Goal: Book appointment/travel/reservation

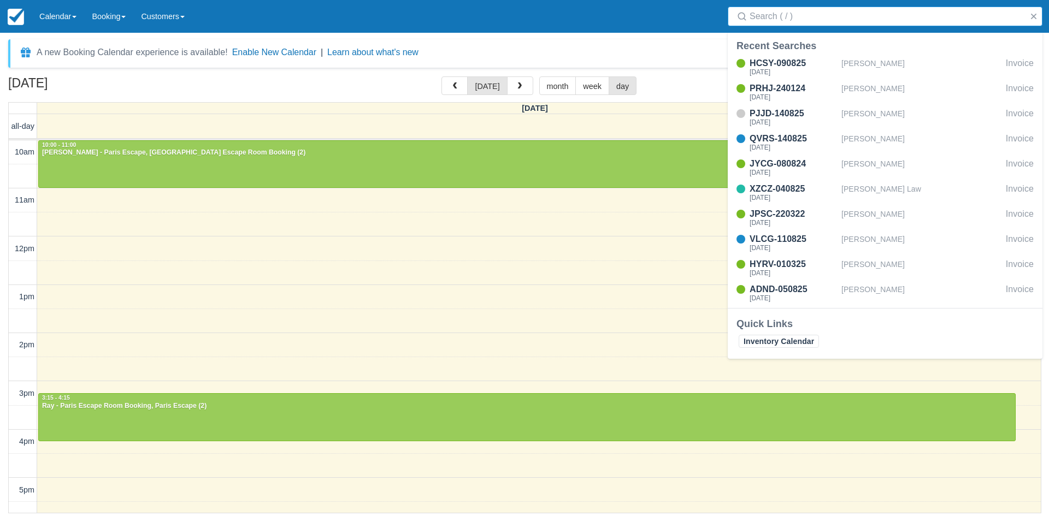
select select
click at [51, 18] on link "Calendar" at bounding box center [58, 16] width 52 height 33
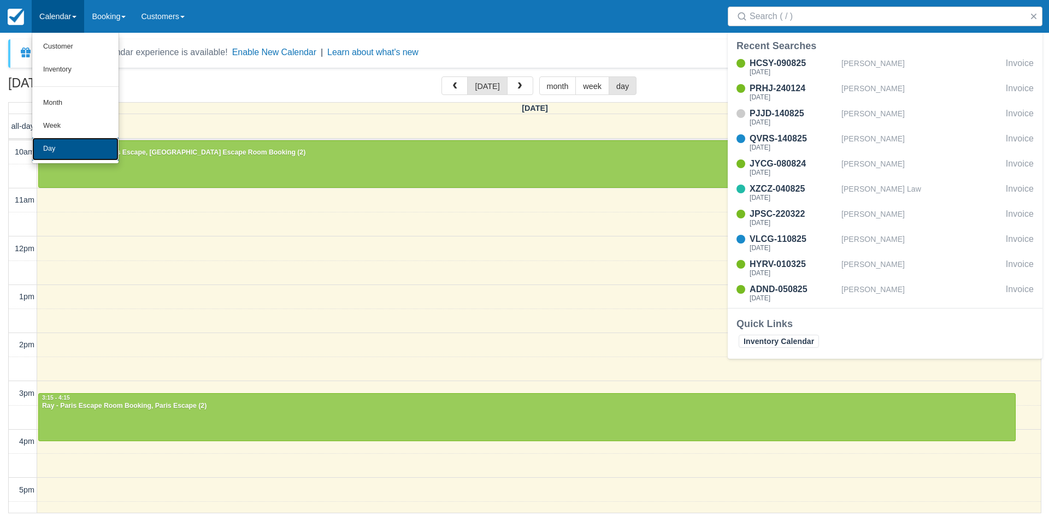
click at [64, 148] on link "Day" at bounding box center [75, 149] width 86 height 23
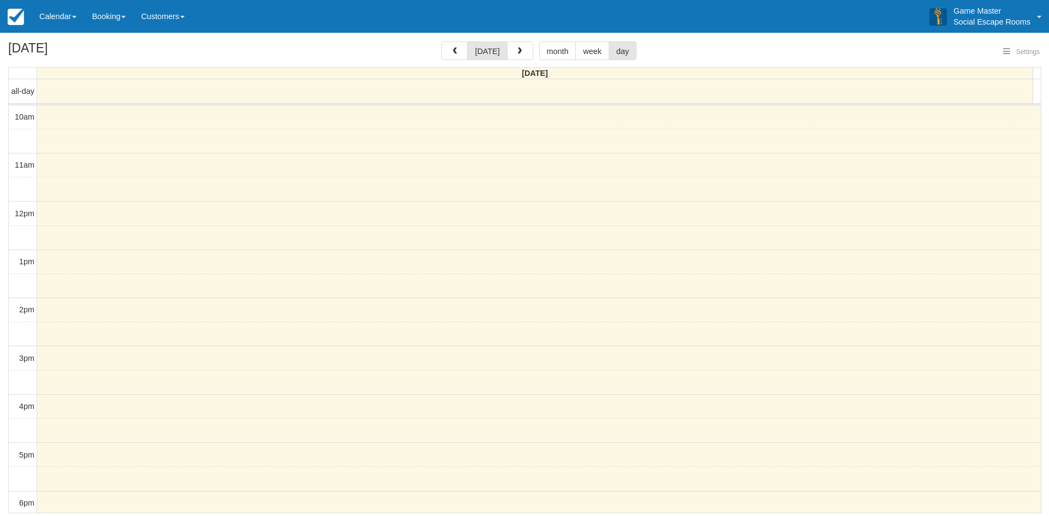
select select
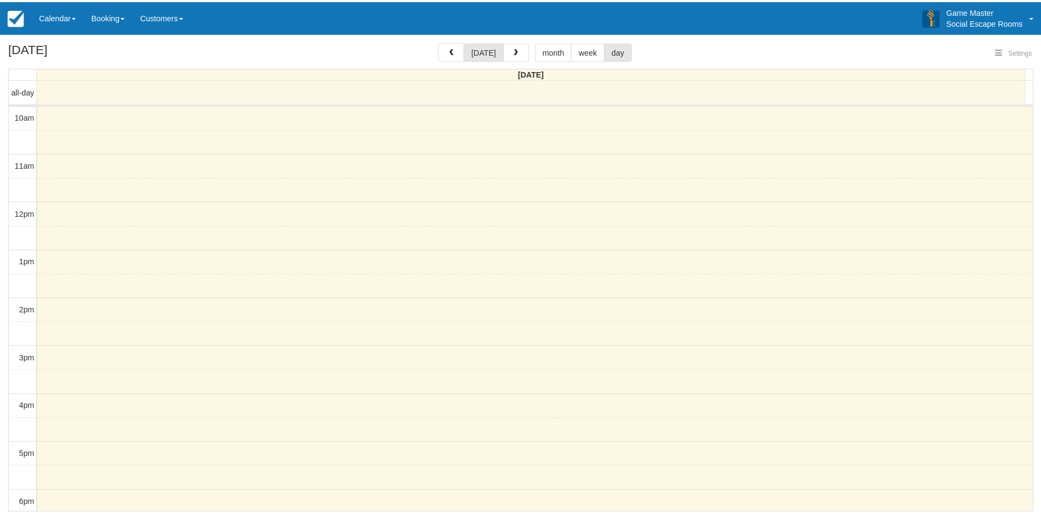
scroll to position [97, 0]
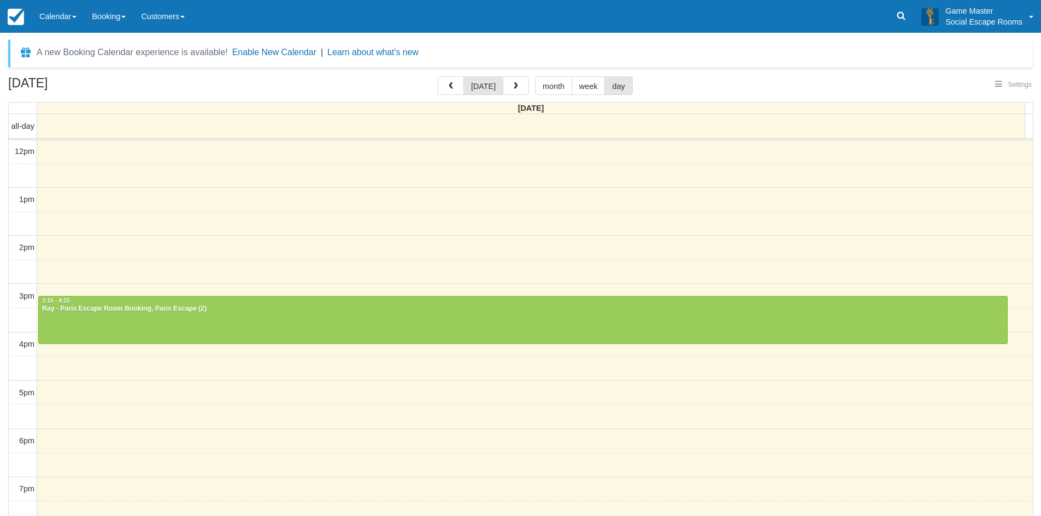
select select
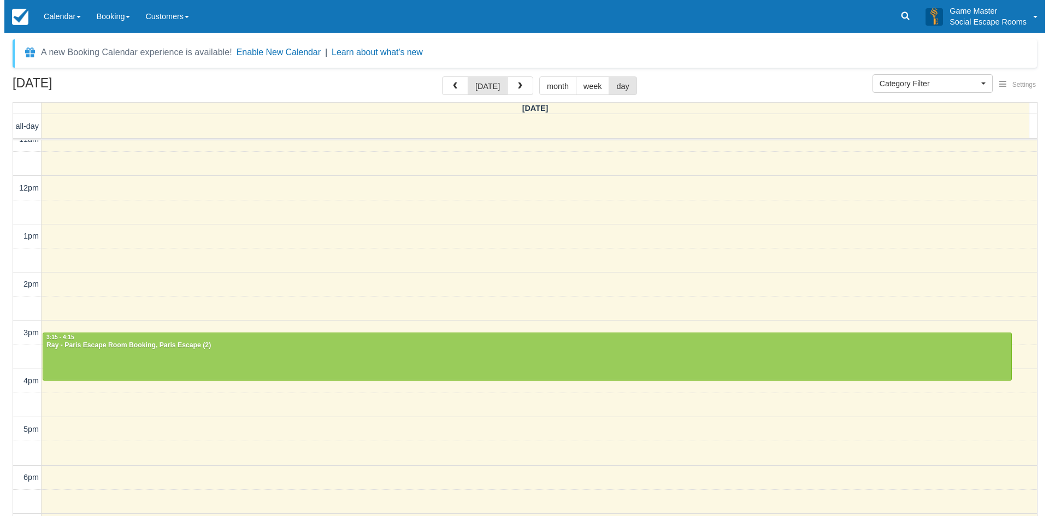
scroll to position [0, 0]
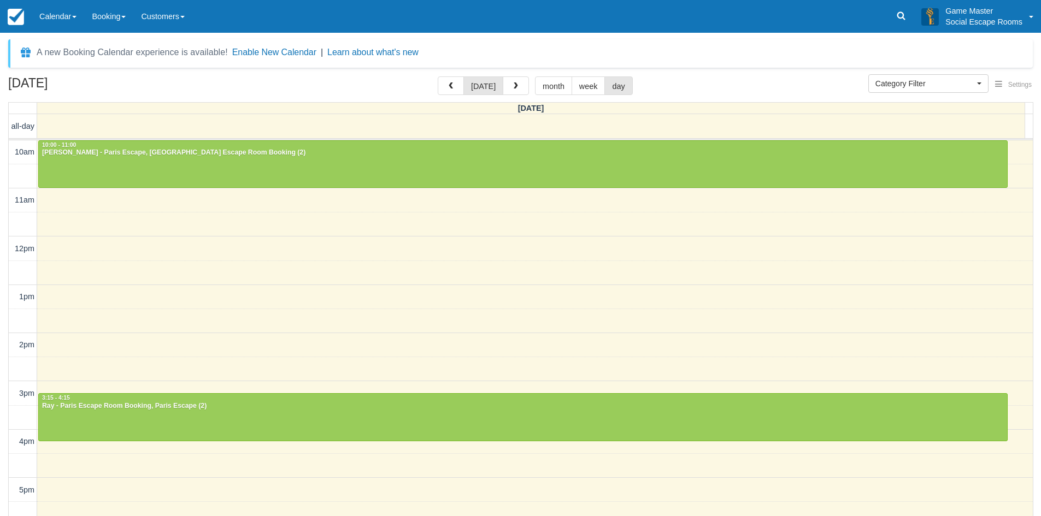
click at [80, 340] on div "10am 11am 12pm 1pm 2pm 3pm 4pm 5pm 6pm 7pm 8pm 9pm 10pm 10:00 - 11:00 Peter Gaf…" at bounding box center [521, 441] width 1024 height 603
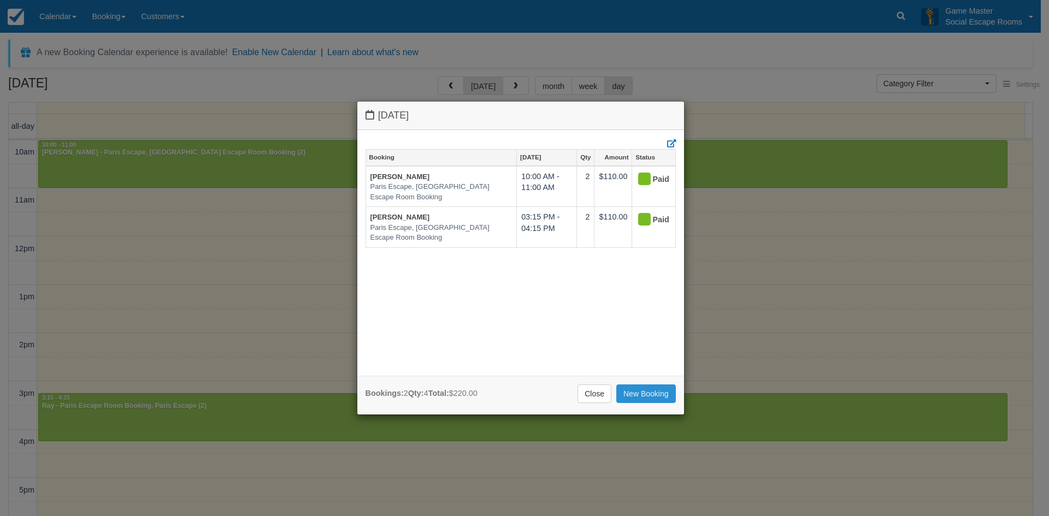
click at [645, 395] on link "New Booking" at bounding box center [646, 394] width 60 height 19
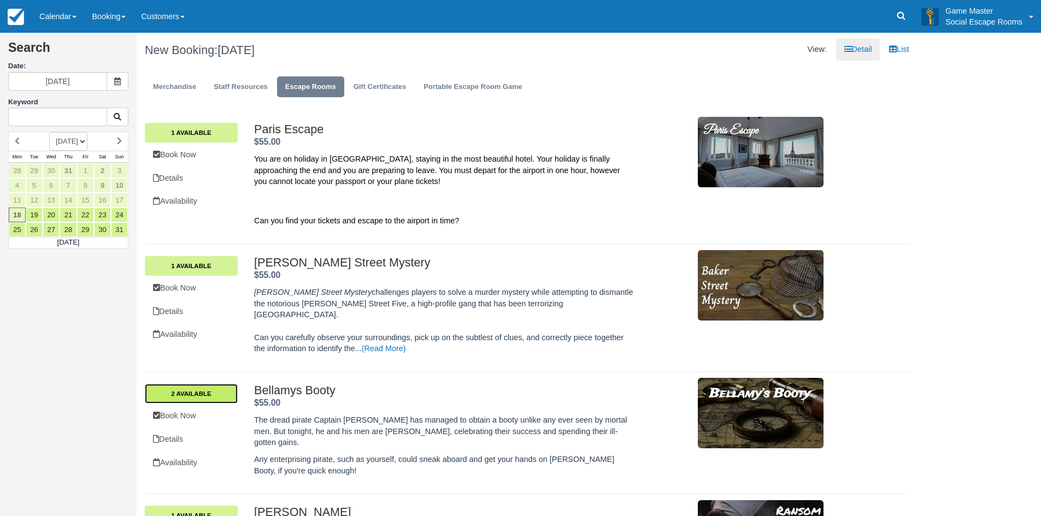
click at [200, 386] on link "2 Available" at bounding box center [191, 394] width 93 height 20
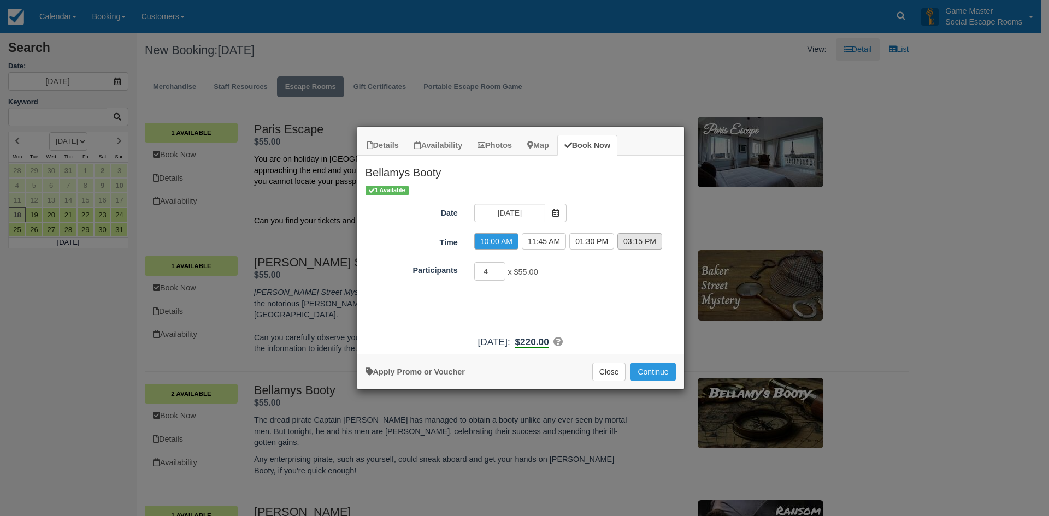
click at [621, 243] on label "03:15 PM" at bounding box center [639, 241] width 45 height 16
radio input "true"
drag, startPoint x: 494, startPoint y: 271, endPoint x: 483, endPoint y: 270, distance: 10.9
click at [483, 270] on input "4" at bounding box center [490, 271] width 32 height 19
type input "2"
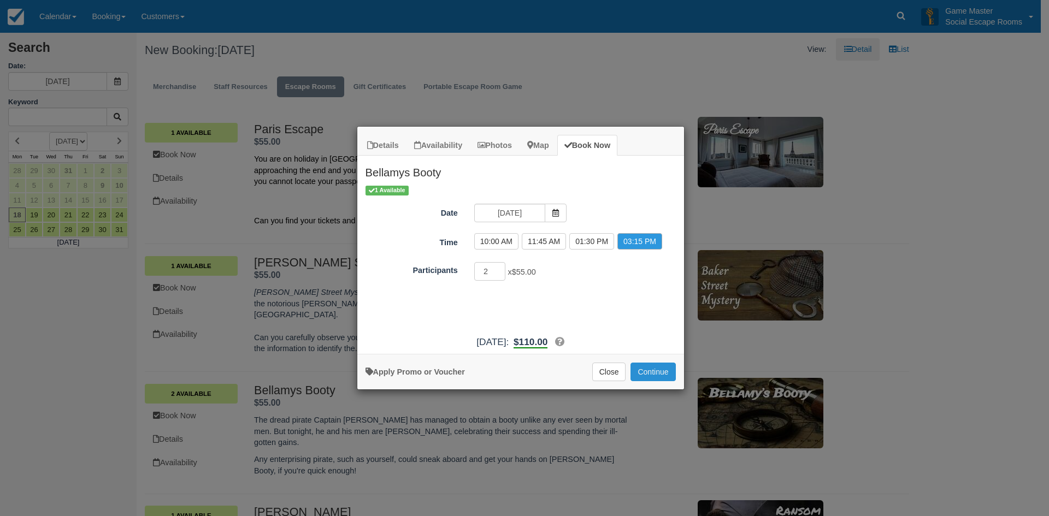
click at [652, 376] on button "Continue" at bounding box center [652, 372] width 45 height 19
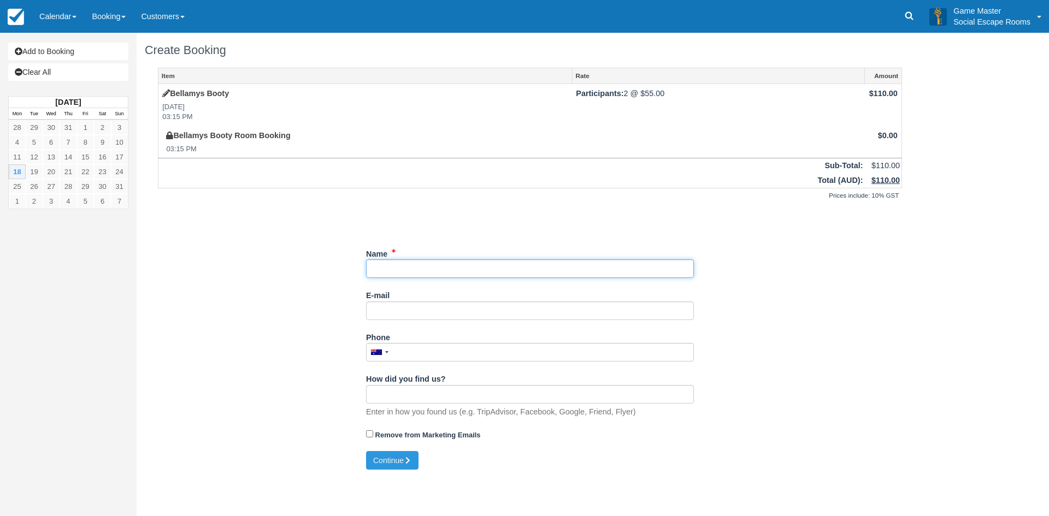
click at [465, 270] on input "Name" at bounding box center [530, 269] width 328 height 19
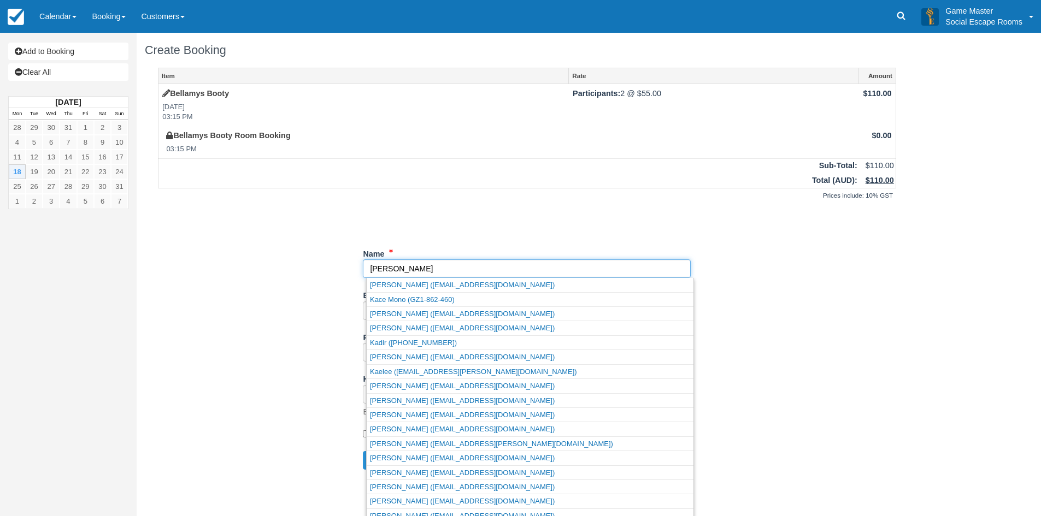
type input "[PERSON_NAME]"
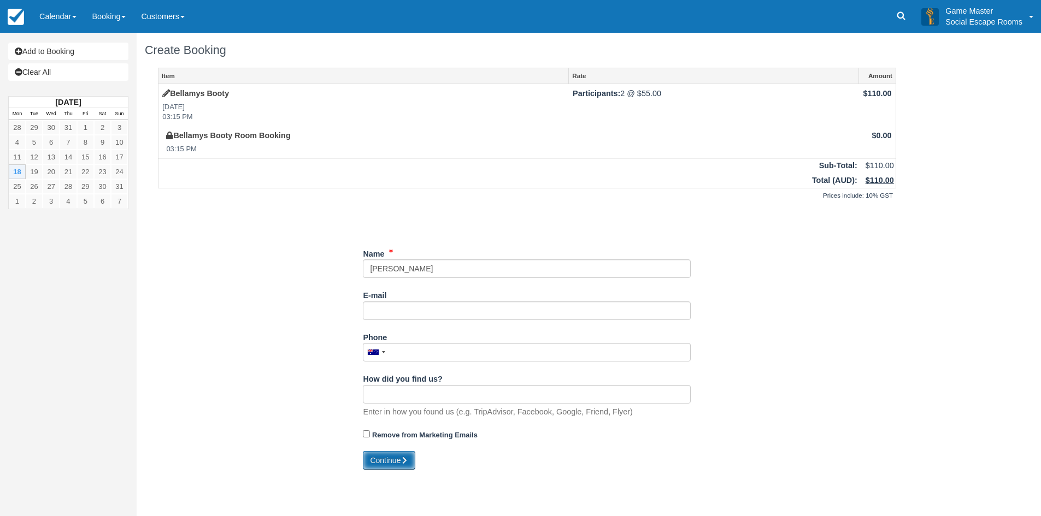
click at [408, 461] on icon "submit" at bounding box center [404, 461] width 8 height 8
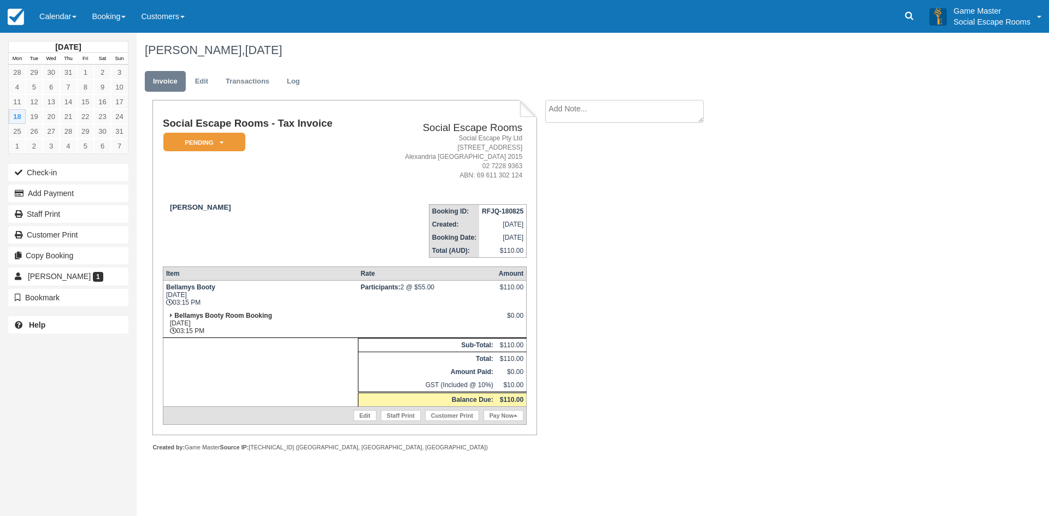
click at [586, 120] on textarea at bounding box center [624, 111] width 158 height 23
type textarea "Coming at 2:30"
click at [569, 176] on button "Create" at bounding box center [569, 173] width 49 height 19
click at [50, 16] on link "Calendar" at bounding box center [58, 16] width 52 height 33
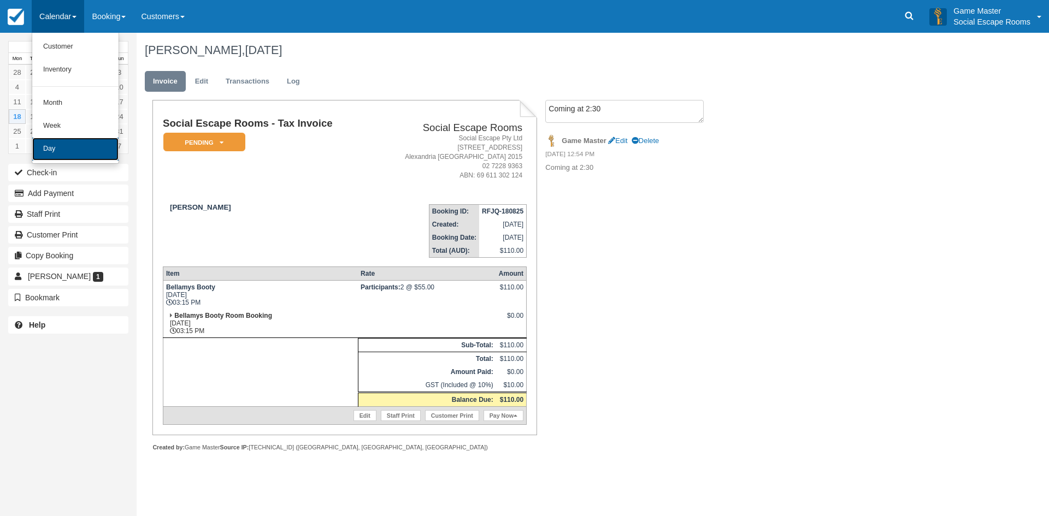
click at [58, 145] on link "Day" at bounding box center [75, 149] width 86 height 23
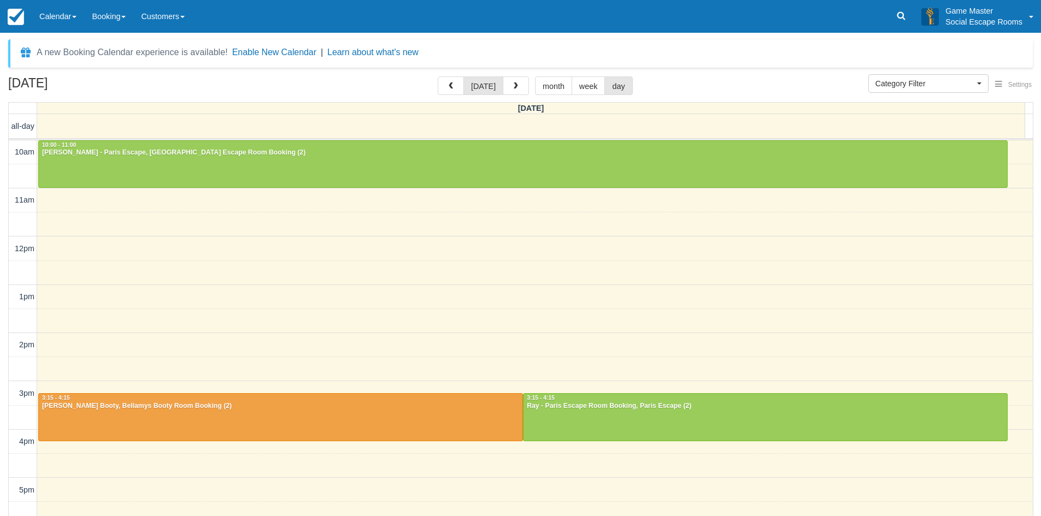
select select
click at [55, 20] on link "Calendar" at bounding box center [58, 16] width 52 height 33
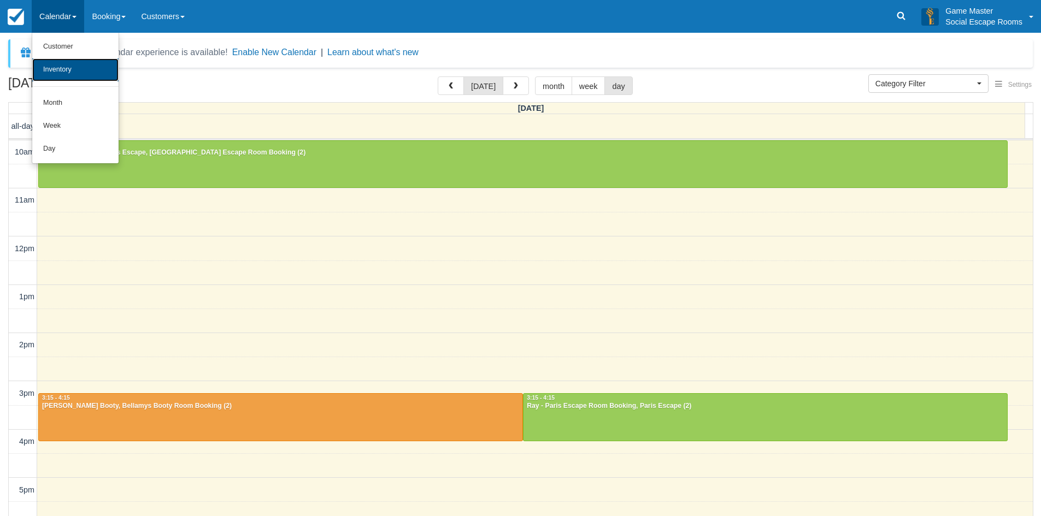
click at [66, 70] on link "Inventory" at bounding box center [75, 69] width 86 height 23
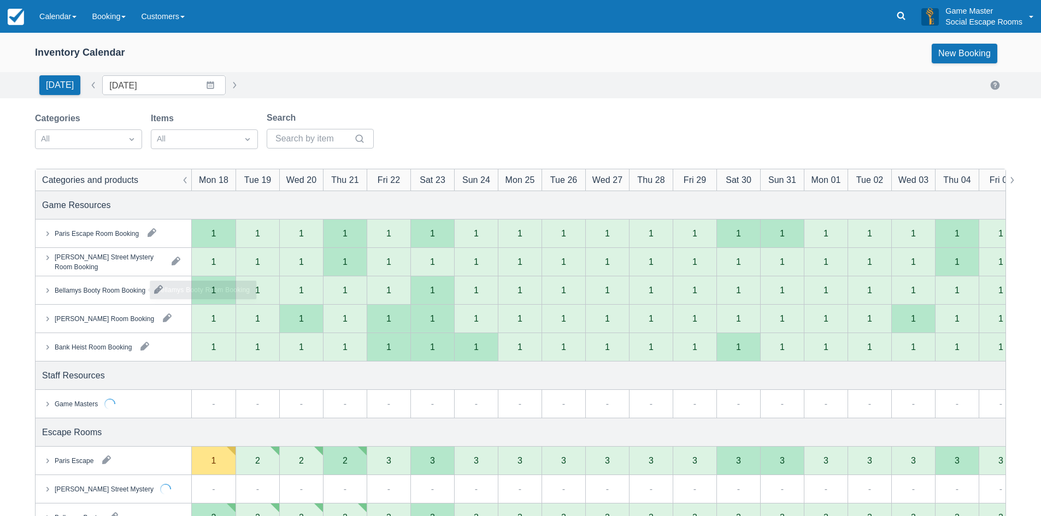
click at [157, 287] on div "Bellamys Booty Room Booking" at bounding box center [203, 290] width 107 height 19
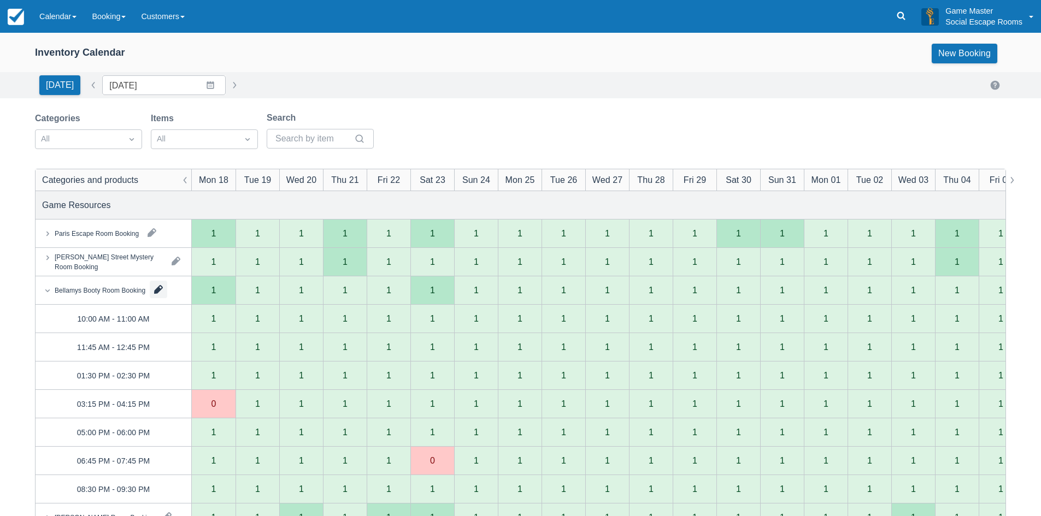
click at [160, 287] on button "button" at bounding box center [158, 289] width 17 height 17
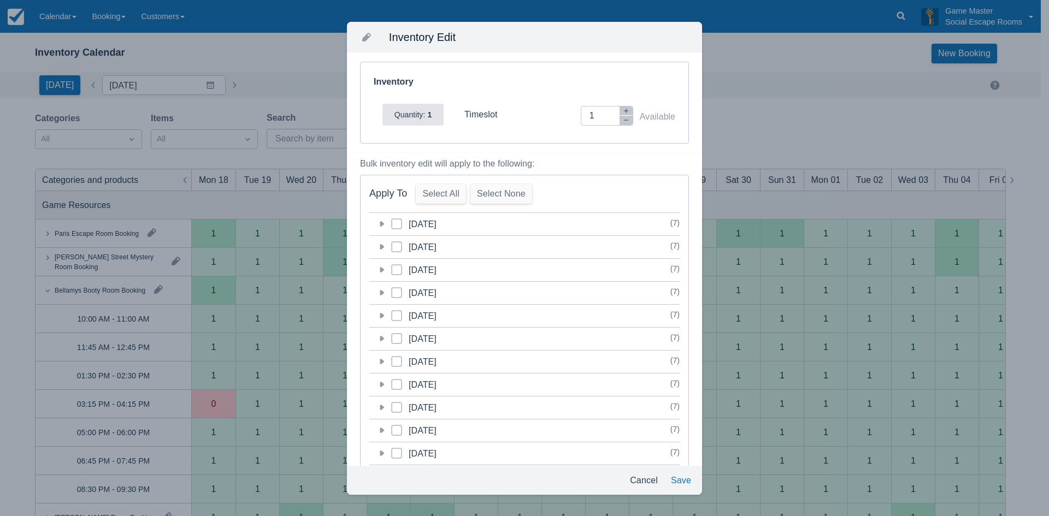
click at [381, 228] on icon at bounding box center [381, 224] width 11 height 11
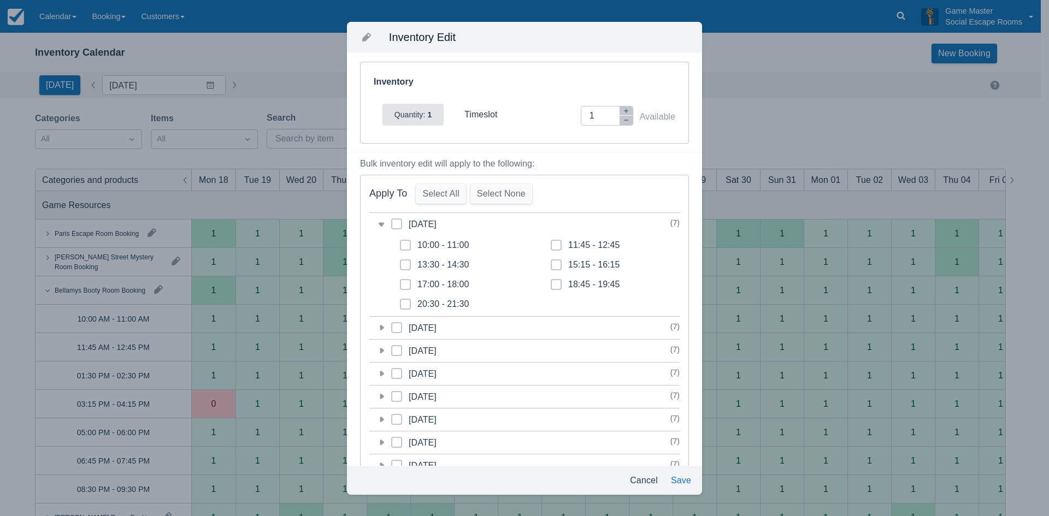
drag, startPoint x: 617, startPoint y: 124, endPoint x: 585, endPoint y: 163, distance: 50.1
click at [620, 123] on button "button" at bounding box center [626, 120] width 13 height 9
type input "0"
click at [408, 266] on span at bounding box center [405, 270] width 11 height 20
click at [400, 262] on input "13:30 - 14:30" at bounding box center [400, 262] width 1 height 1
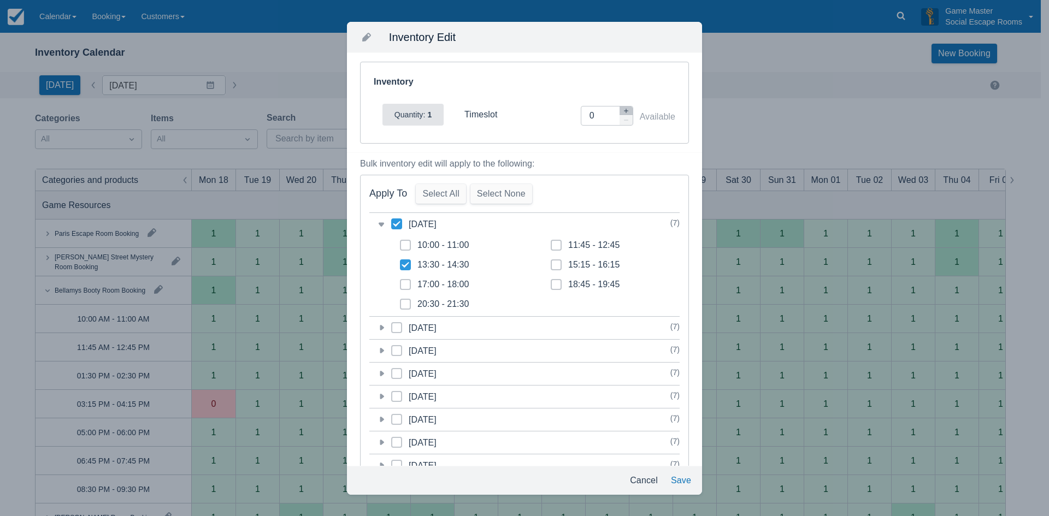
checkbox input "true"
click at [680, 482] on button "Save" at bounding box center [681, 481] width 29 height 20
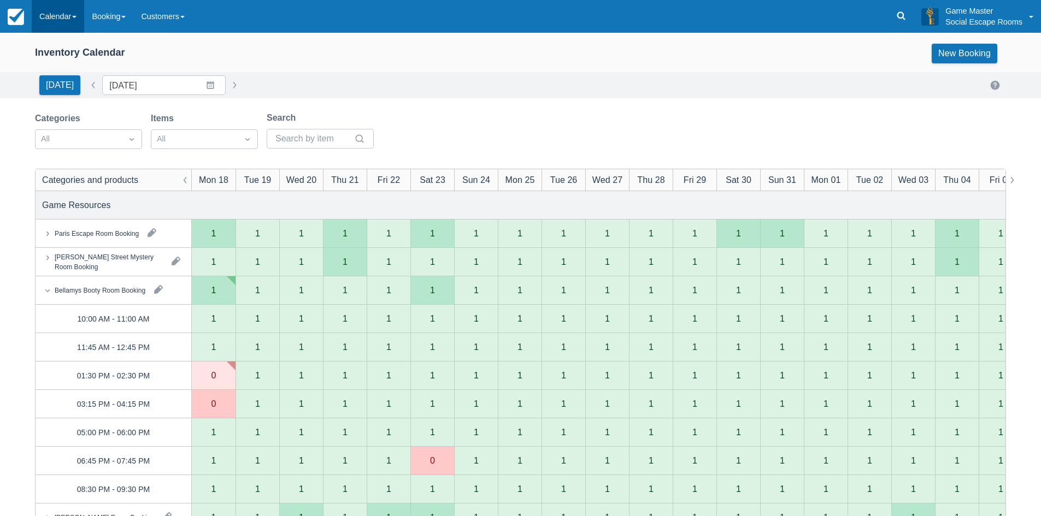
click at [61, 11] on link "Calendar" at bounding box center [58, 16] width 52 height 33
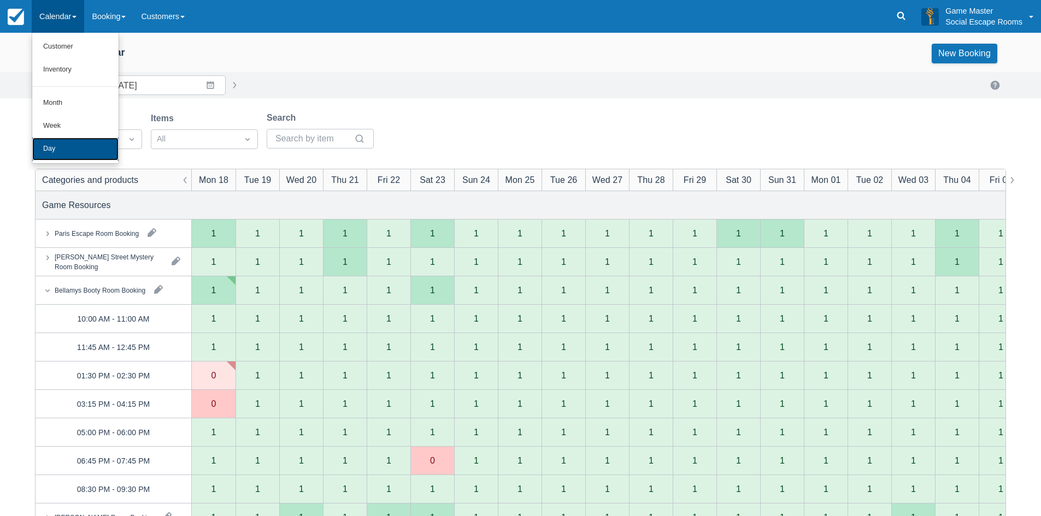
click at [74, 150] on link "Day" at bounding box center [75, 149] width 86 height 23
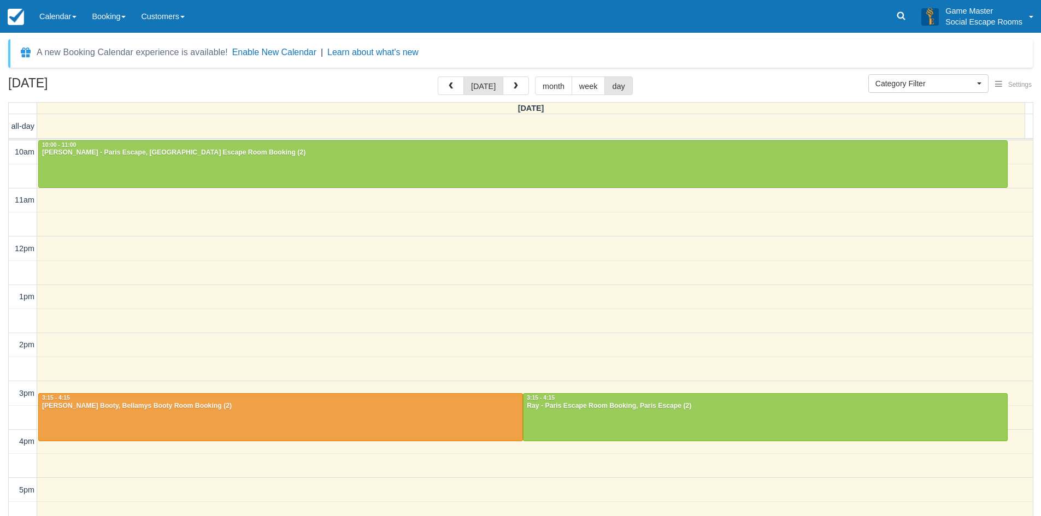
select select
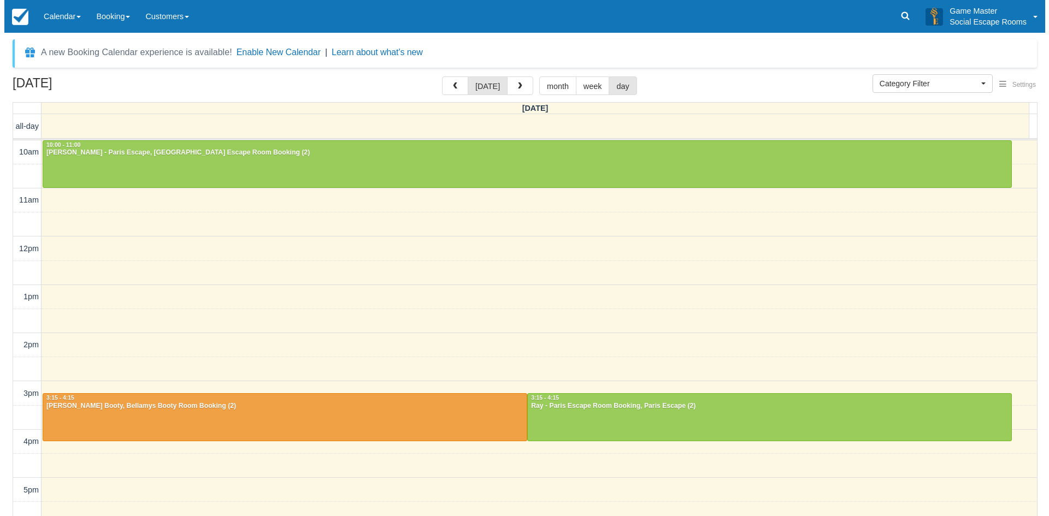
scroll to position [145, 0]
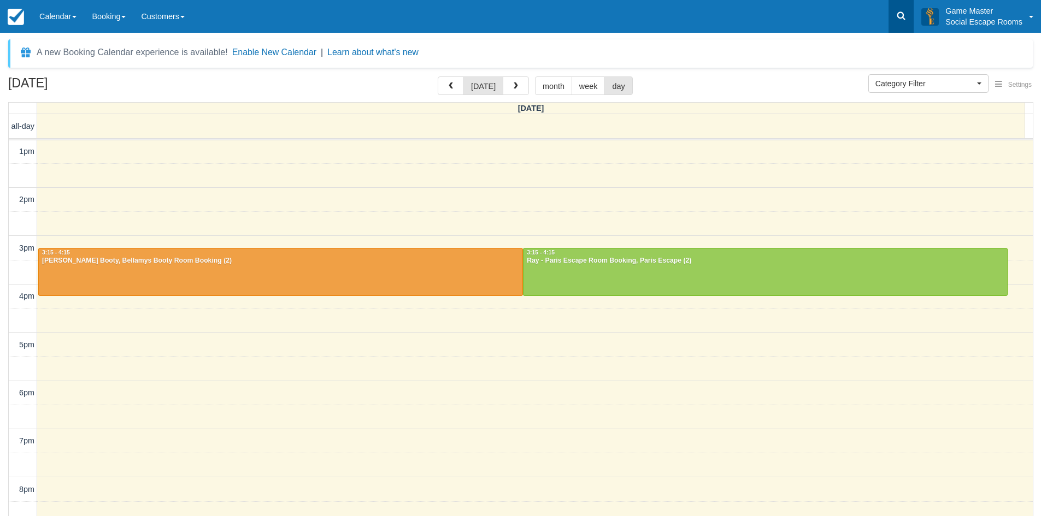
click at [900, 11] on icon at bounding box center [900, 15] width 11 height 11
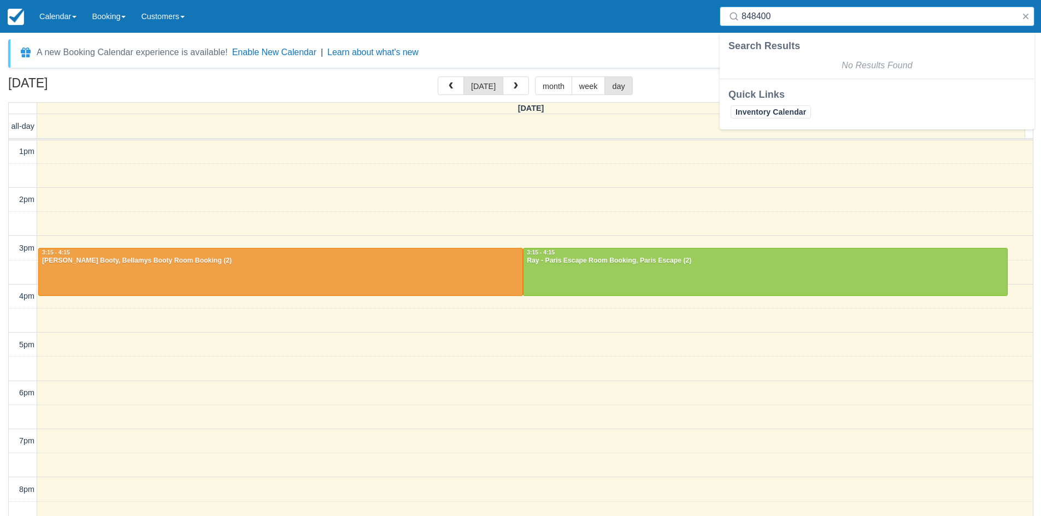
click at [282, 199] on div "10am 11am 12pm 1pm 2pm 3pm 4pm 5pm 6pm 7pm 8pm 9pm 10pm 10:00 - 11:00 [PERSON_N…" at bounding box center [521, 296] width 1024 height 603
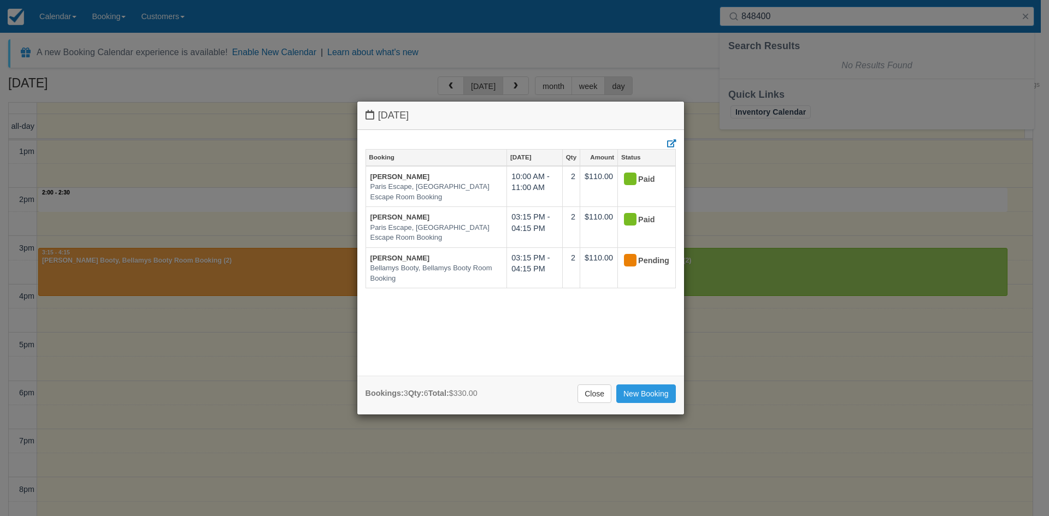
type input "848400"
click at [596, 396] on link "Close" at bounding box center [594, 394] width 34 height 19
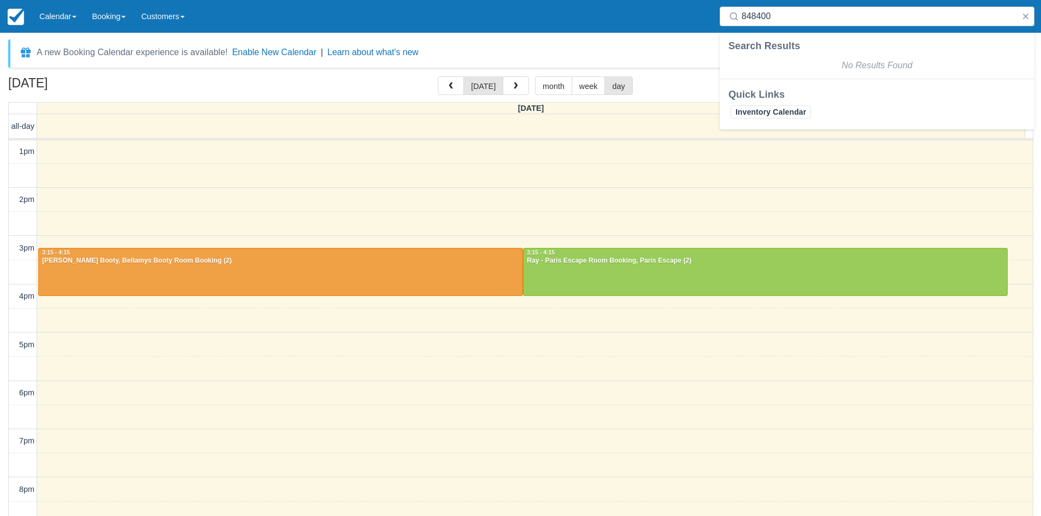
click at [352, 200] on div "10am 11am 12pm 1pm 2pm 3pm 4pm 5pm 6pm 7pm 8pm 9pm 10pm 10:00 - 11:00 [PERSON_N…" at bounding box center [521, 296] width 1024 height 603
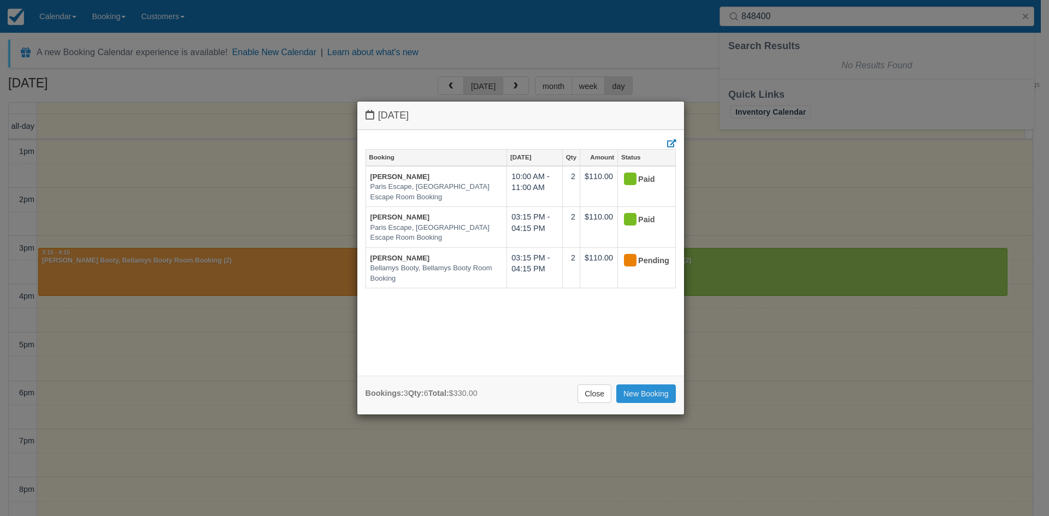
click at [629, 391] on link "New Booking" at bounding box center [646, 394] width 60 height 19
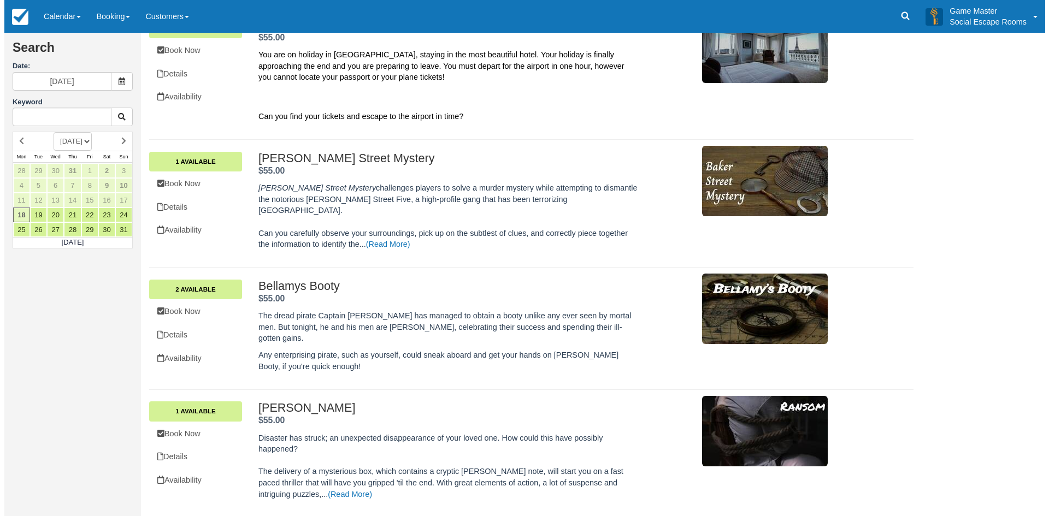
scroll to position [109, 0]
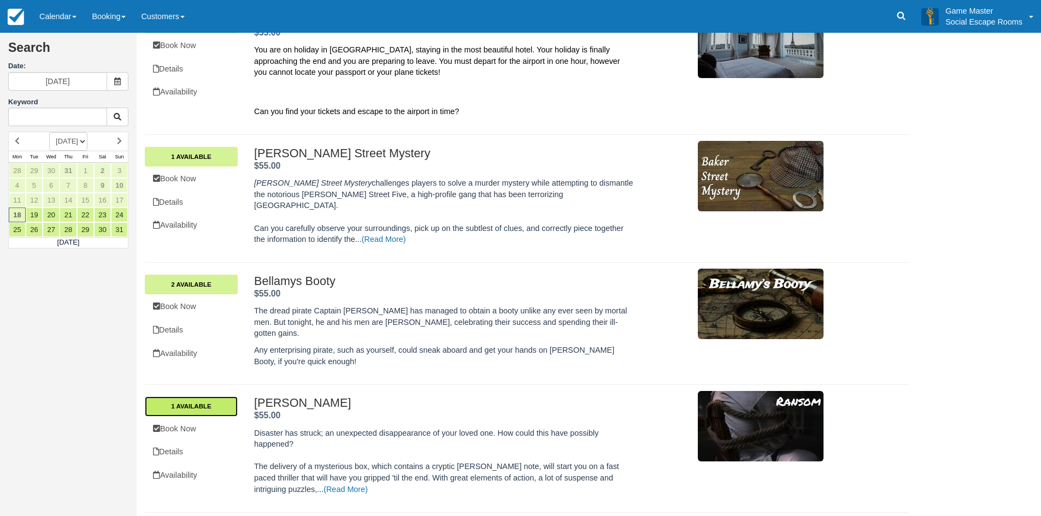
click at [222, 397] on link "1 Available" at bounding box center [191, 407] width 93 height 20
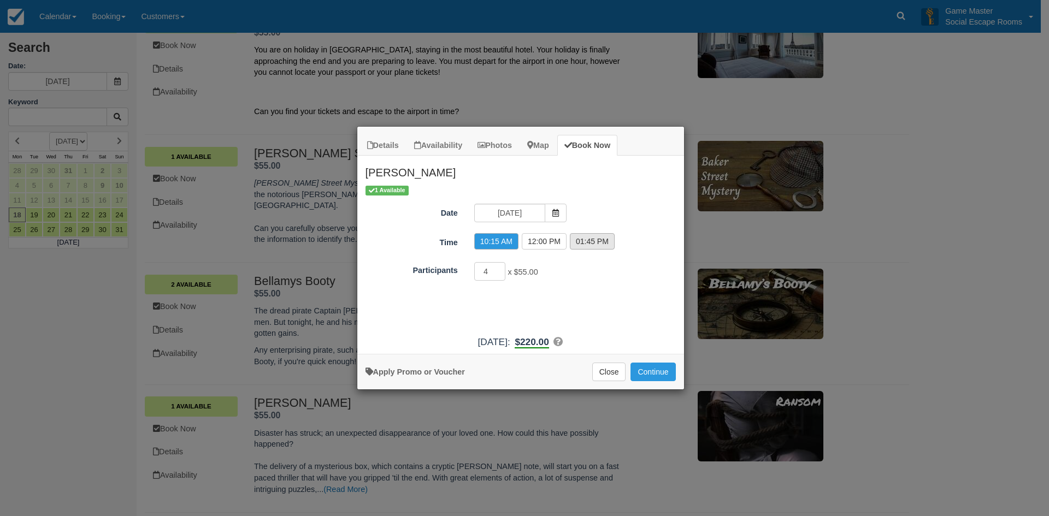
click at [583, 243] on label "01:45 PM" at bounding box center [592, 241] width 45 height 16
radio input "true"
click at [640, 371] on button "Continue" at bounding box center [652, 372] width 45 height 19
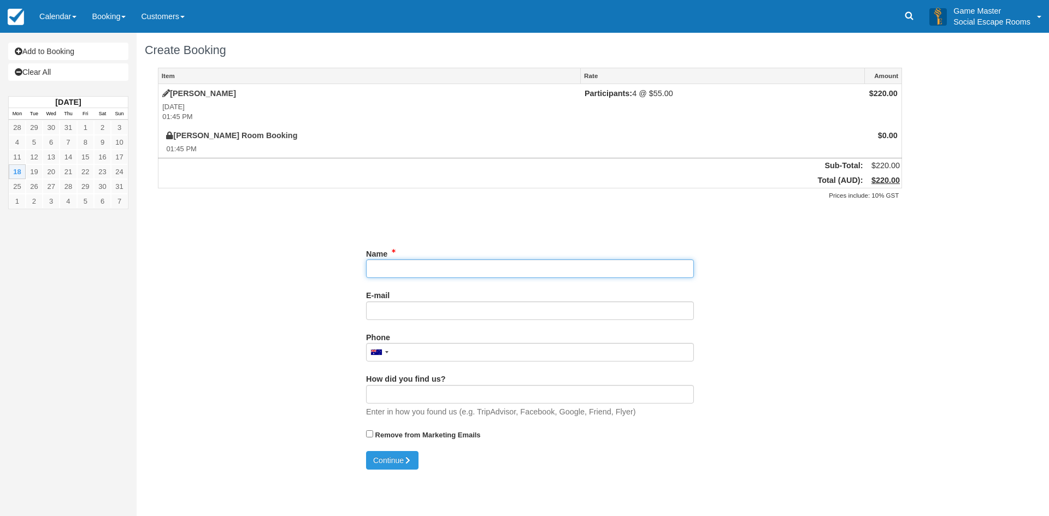
click at [432, 267] on input "Name" at bounding box center [530, 269] width 328 height 19
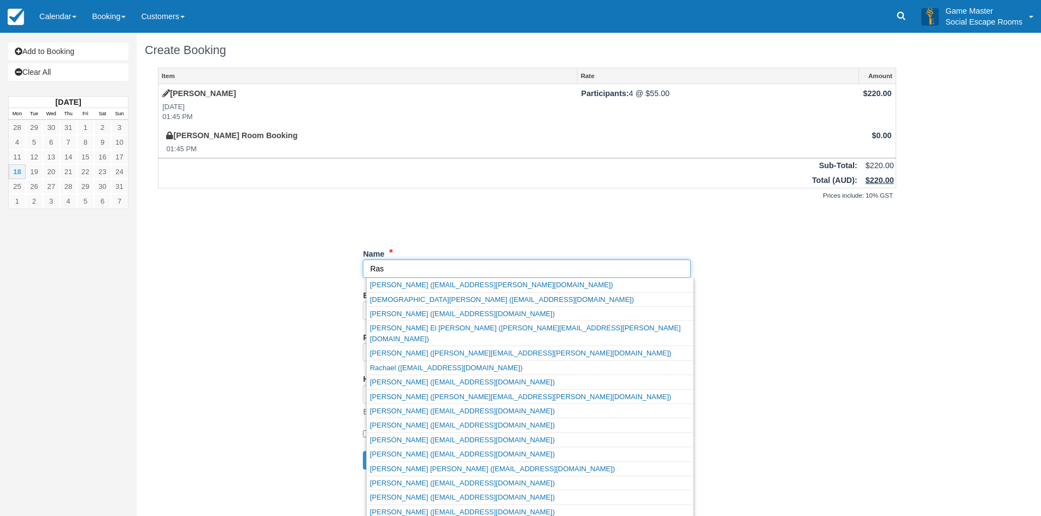
type input "Ras"
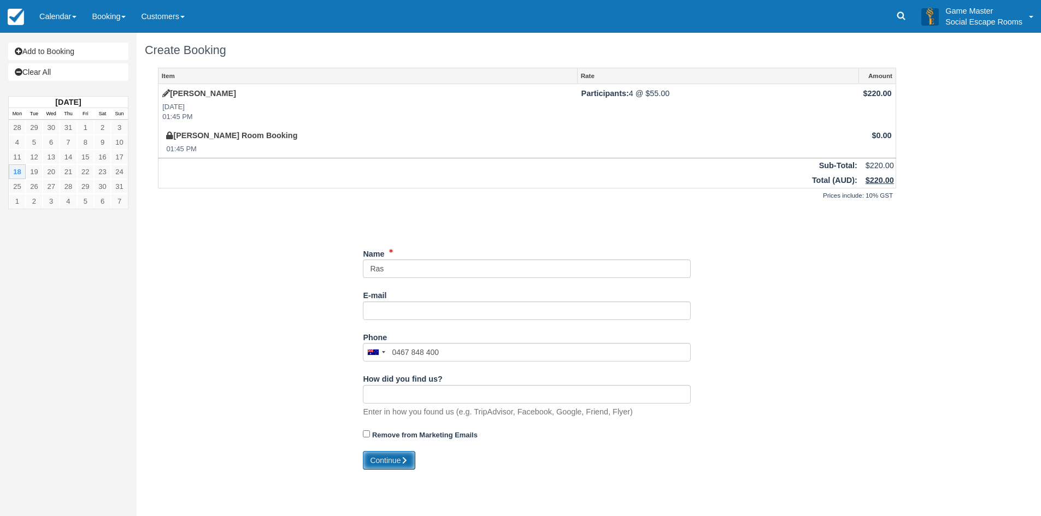
click at [408, 463] on icon "submit" at bounding box center [404, 461] width 8 height 8
type input "[PHONE_NUMBER]"
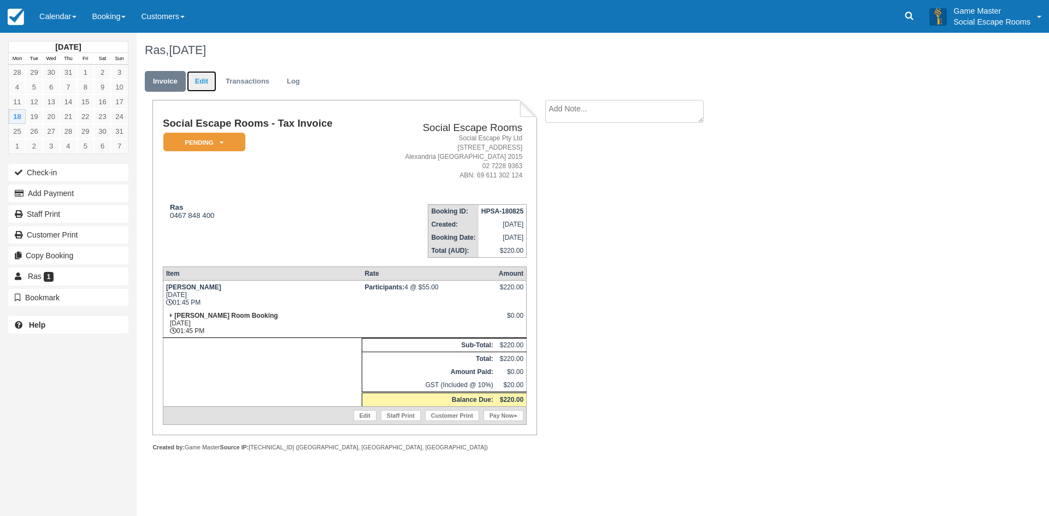
click at [207, 86] on link "Edit" at bounding box center [202, 81] width 30 height 21
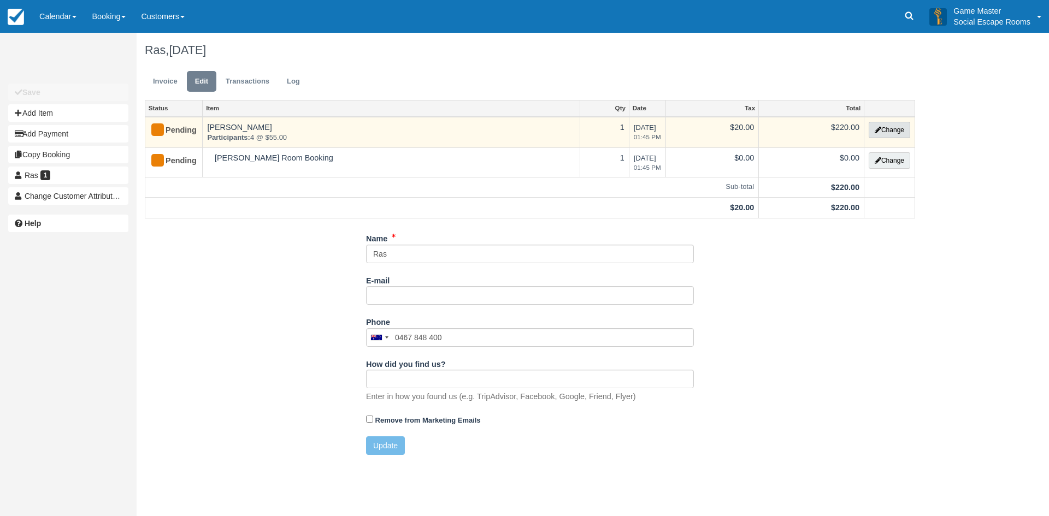
click at [882, 127] on button "Change" at bounding box center [890, 130] width 42 height 16
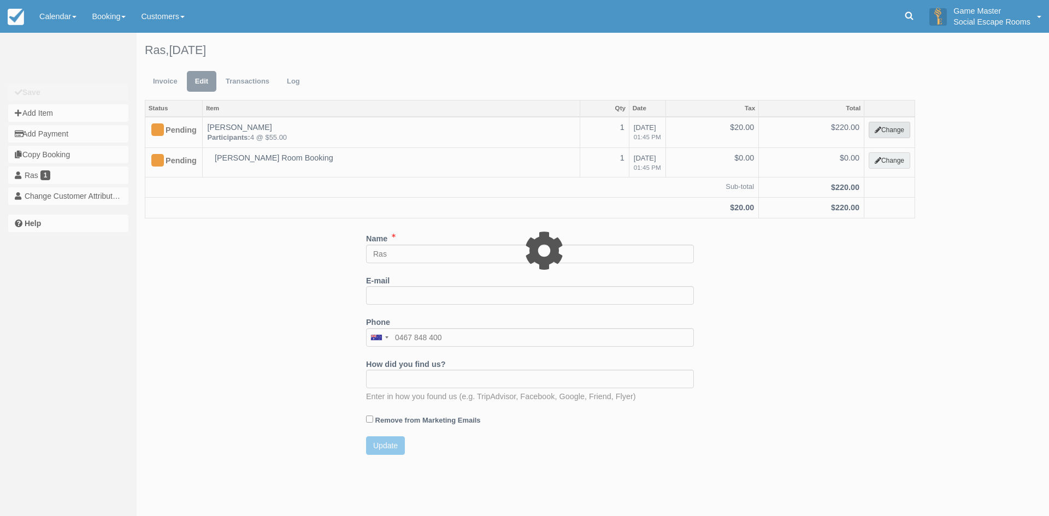
select select "2"
type input "220.00"
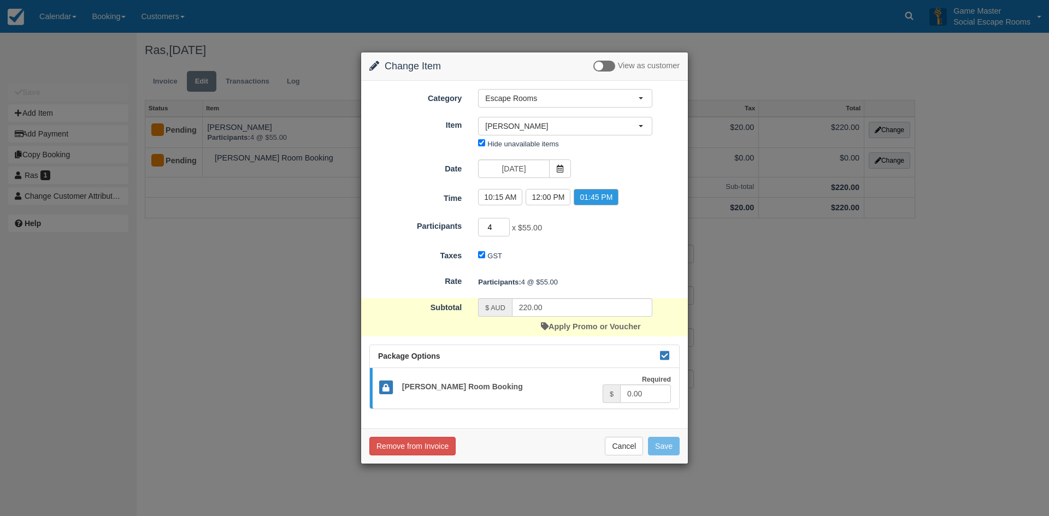
drag, startPoint x: 495, startPoint y: 227, endPoint x: 483, endPoint y: 227, distance: 12.0
click at [483, 227] on input "4" at bounding box center [494, 227] width 32 height 19
type input "2"
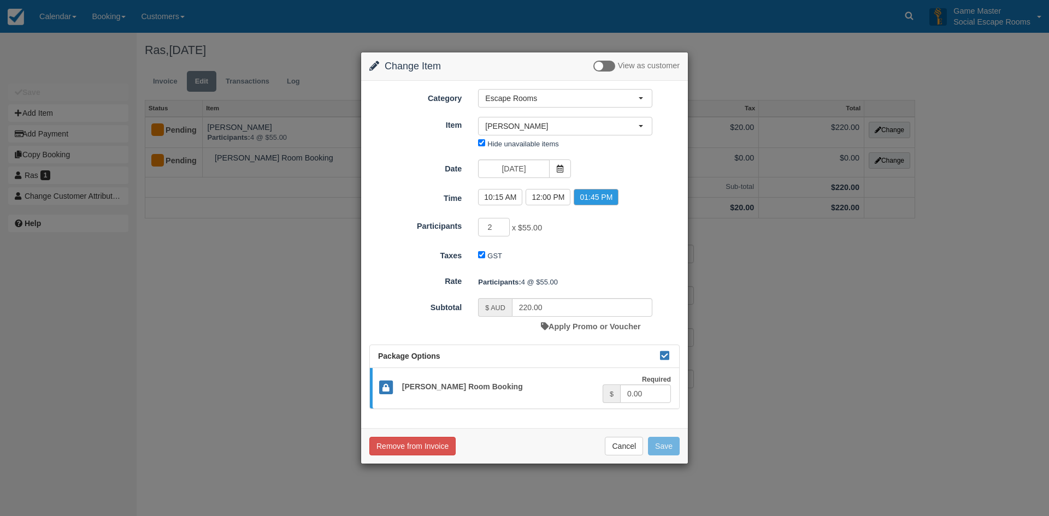
type input "110.00"
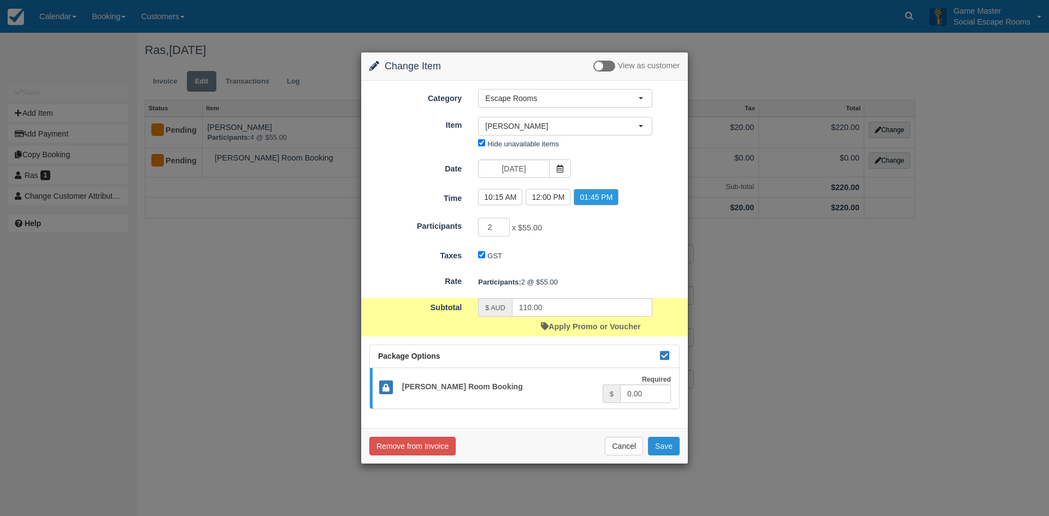
drag, startPoint x: 663, startPoint y: 449, endPoint x: 644, endPoint y: 400, distance: 52.4
click at [663, 448] on button "Save" at bounding box center [664, 446] width 32 height 19
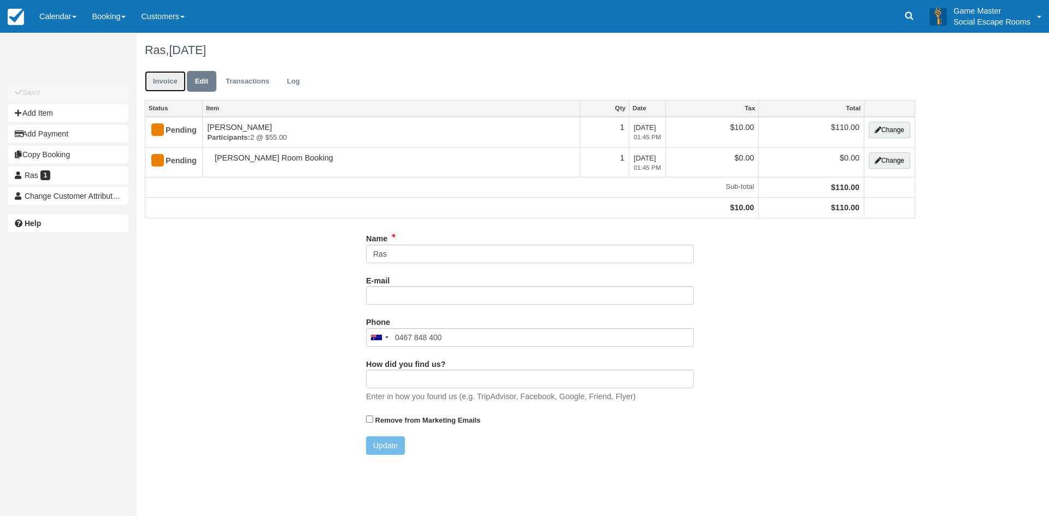
click at [160, 85] on link "Invoice" at bounding box center [165, 81] width 41 height 21
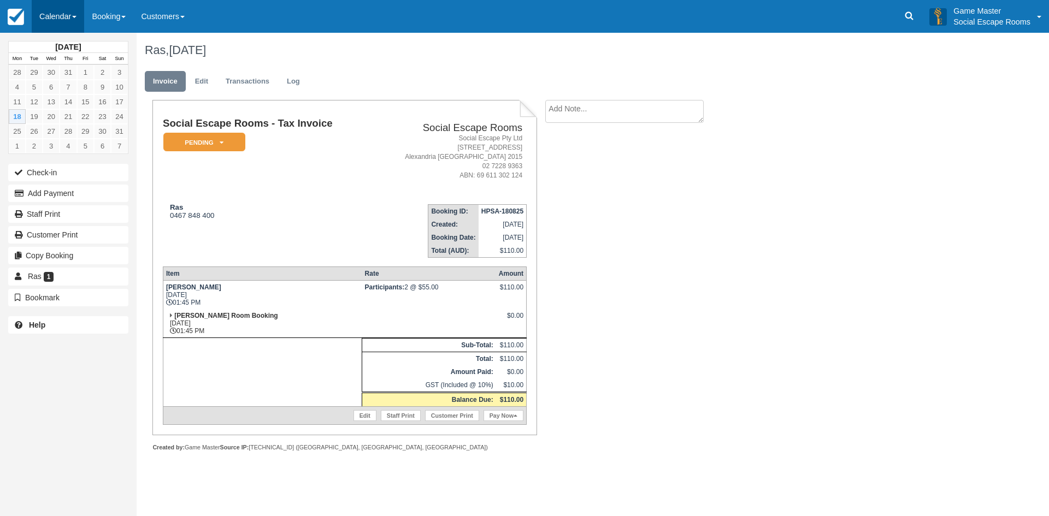
click at [63, 15] on link "Calendar" at bounding box center [58, 16] width 52 height 33
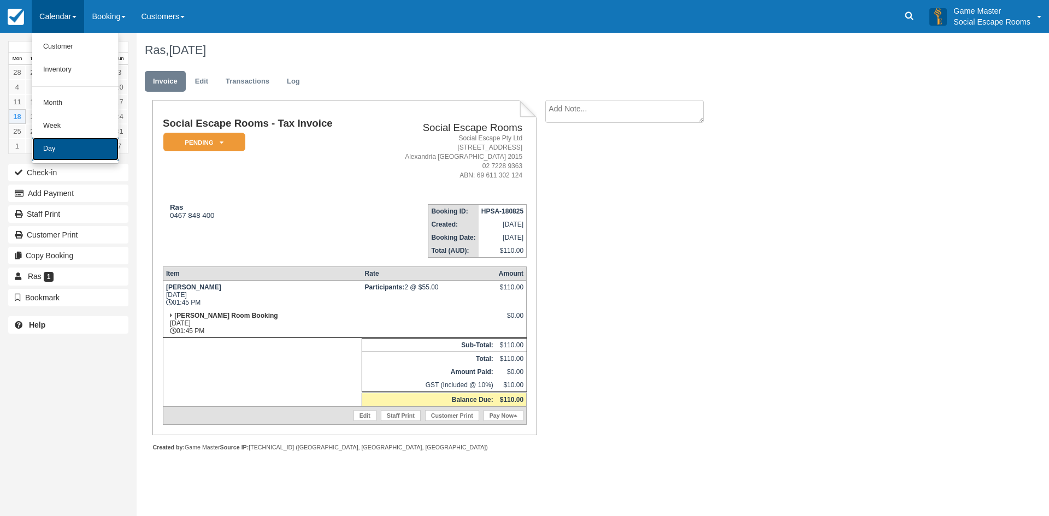
click at [60, 147] on link "Day" at bounding box center [75, 149] width 86 height 23
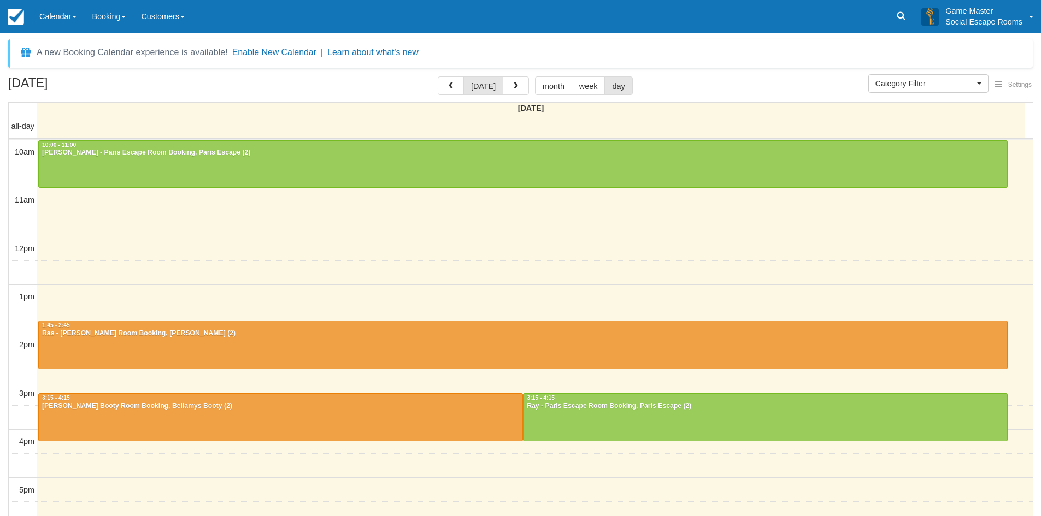
select select
